Goal: Task Accomplishment & Management: Manage account settings

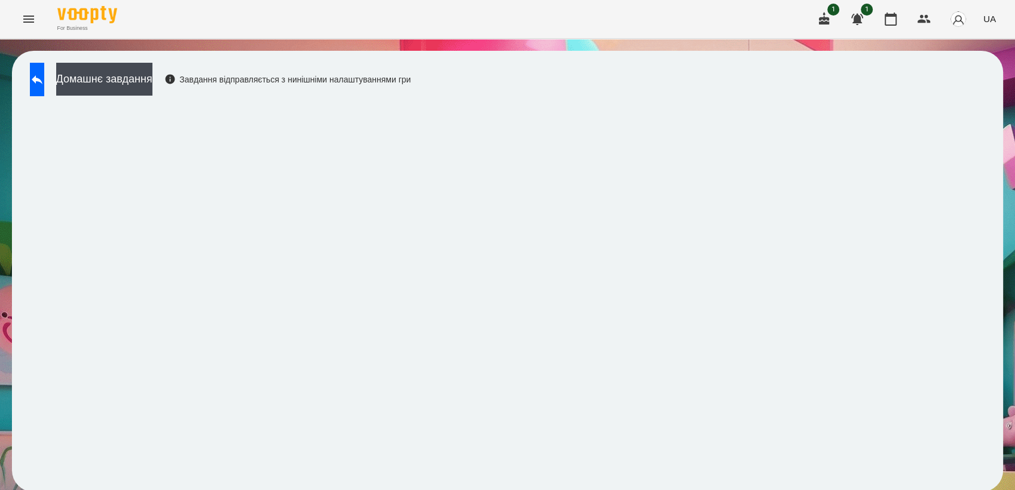
scroll to position [1, 0]
click at [44, 75] on icon at bounding box center [37, 79] width 14 height 14
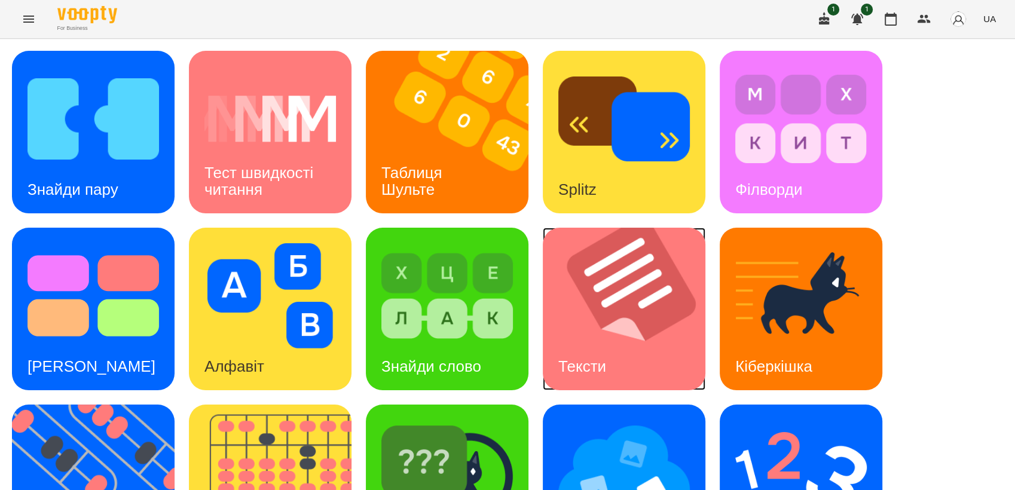
click at [622, 349] on div "Тексти" at bounding box center [582, 366] width 79 height 47
click at [33, 17] on icon "Menu" at bounding box center [28, 19] width 11 height 7
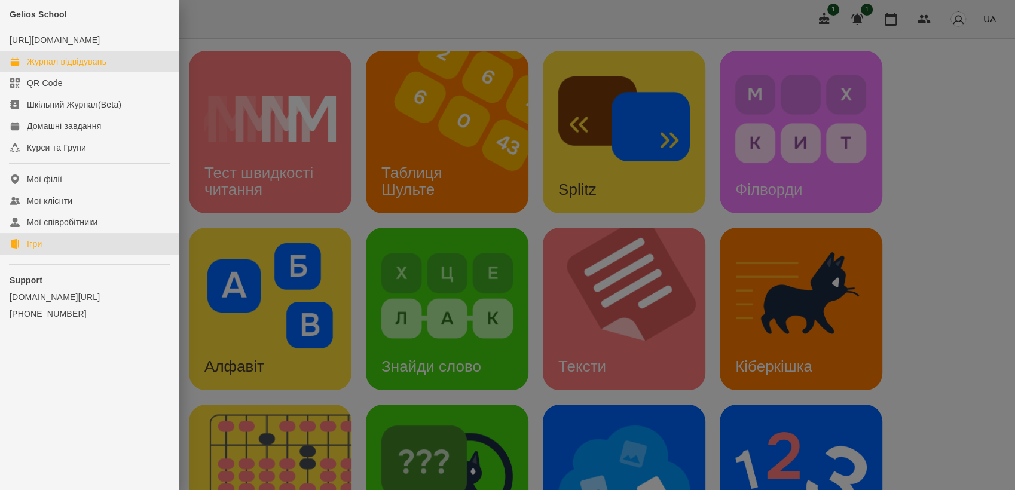
click at [57, 64] on link "Журнал відвідувань" at bounding box center [89, 62] width 179 height 22
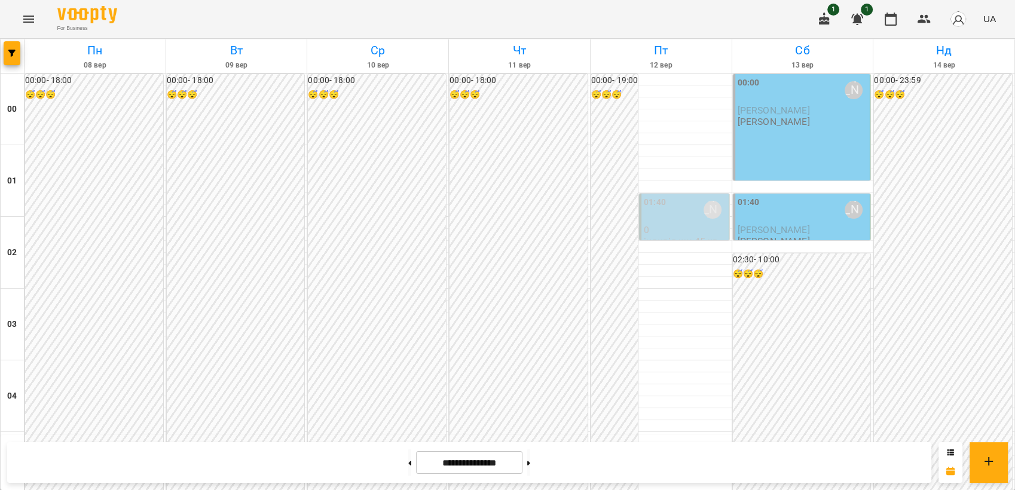
click at [831, 114] on p "Едгар Ясінський" at bounding box center [803, 110] width 130 height 10
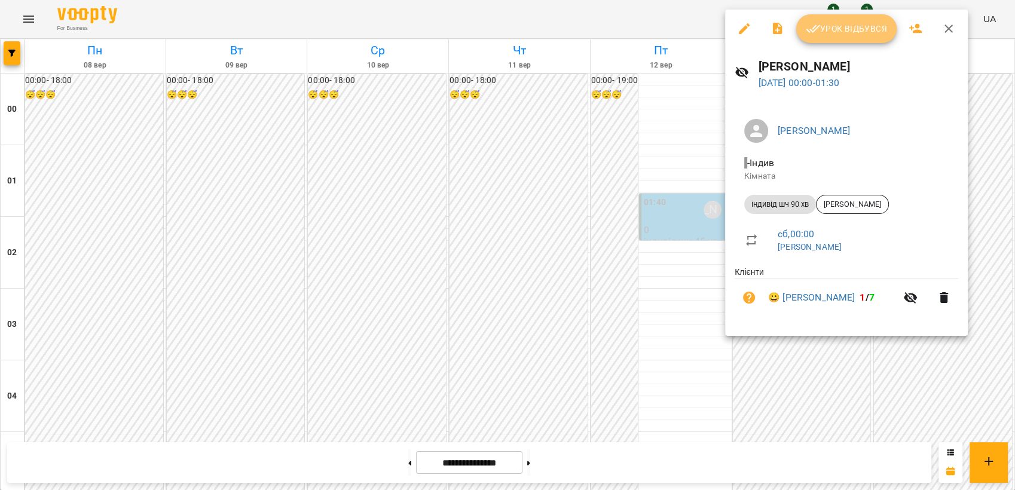
click at [847, 26] on span "Урок відбувся" at bounding box center [846, 29] width 81 height 14
